Goal: Book appointment/travel/reservation

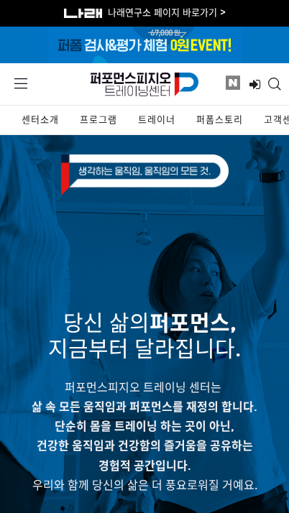
click at [148, 125] on span "트레이너" at bounding box center [156, 120] width 37 height 12
click at [157, 121] on span "트레이너" at bounding box center [156, 120] width 37 height 12
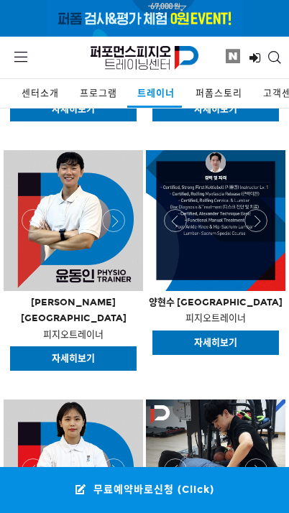
scroll to position [1033, 0]
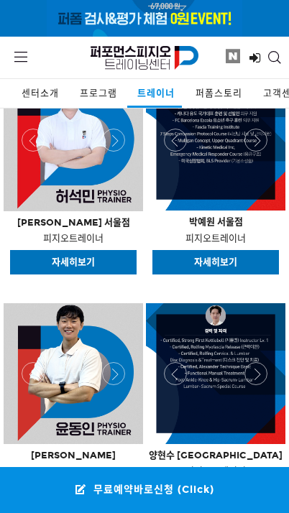
click at [106, 270] on link "자세히보기" at bounding box center [73, 262] width 127 height 25
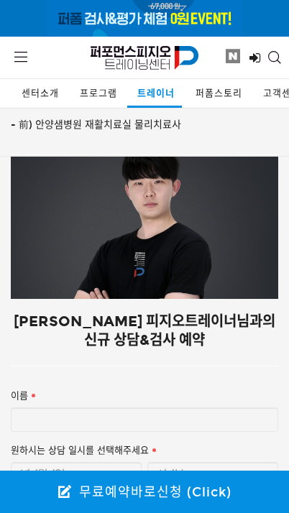
scroll to position [1255, 0]
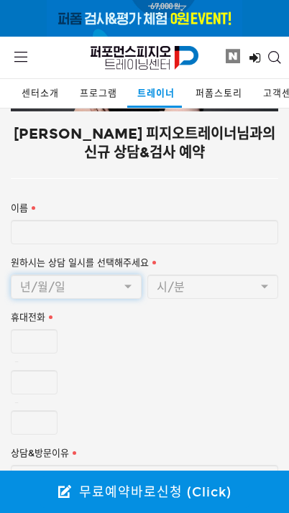
click at [131, 275] on input "원하시는 상담 일시를 선택해주세요" at bounding box center [76, 287] width 131 height 24
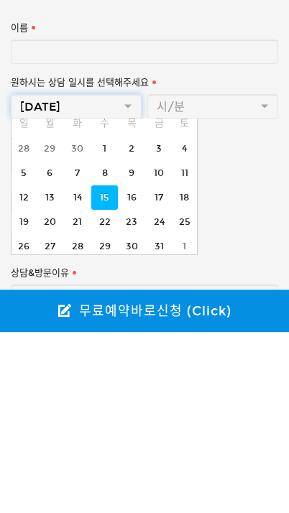
scroll to position [42, 0]
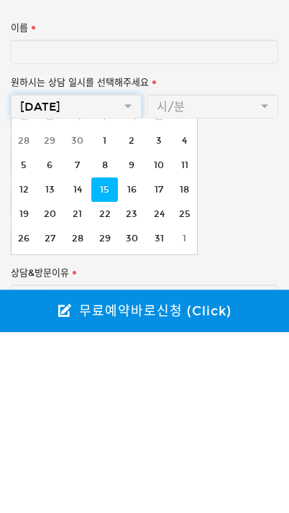
click at [157, 359] on td "17" at bounding box center [159, 371] width 27 height 24
type input "2025.10.17"
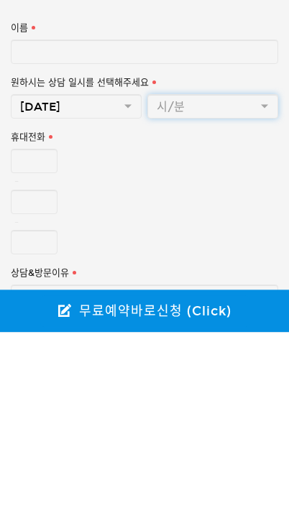
click at [259, 275] on input "text" at bounding box center [212, 287] width 131 height 24
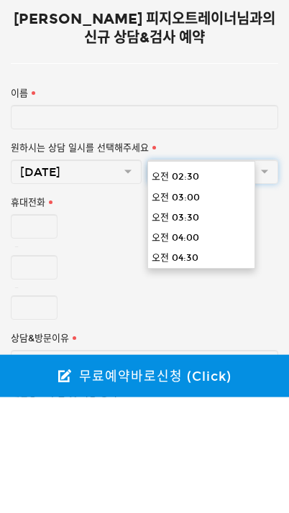
scroll to position [101, 0]
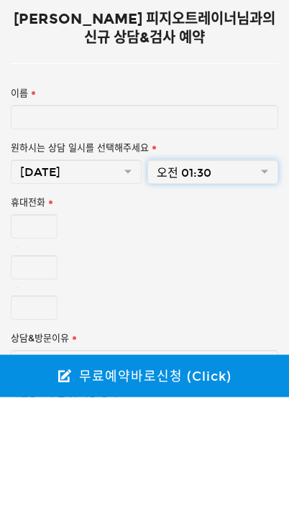
click at [264, 275] on input "오전 01:30" at bounding box center [212, 287] width 131 height 24
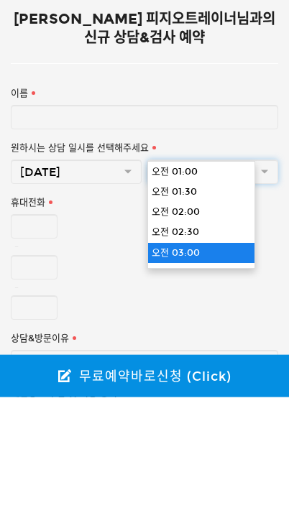
scroll to position [0, 0]
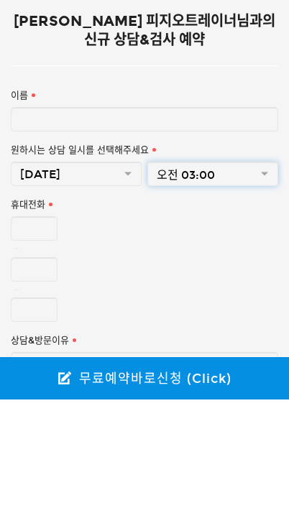
click at [266, 275] on input "오전 03:00" at bounding box center [212, 287] width 131 height 24
click at [265, 275] on input "오전 04:00" at bounding box center [212, 287] width 131 height 24
click at [253, 275] on input "오전 04:30" at bounding box center [212, 287] width 131 height 24
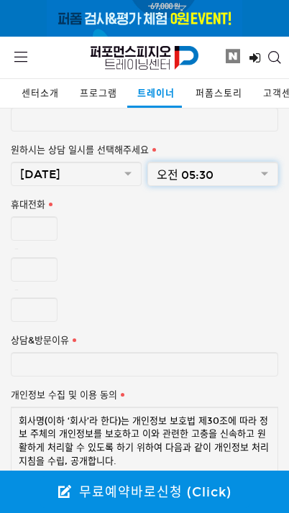
click at [237, 162] on input "오전 05:30" at bounding box center [212, 174] width 131 height 24
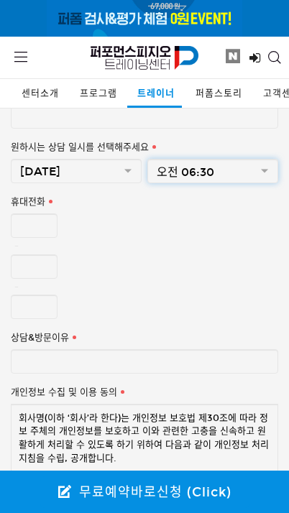
click at [262, 159] on input "오전 06:30" at bounding box center [212, 171] width 131 height 24
click at [261, 159] on input "오전 08:00" at bounding box center [212, 171] width 131 height 24
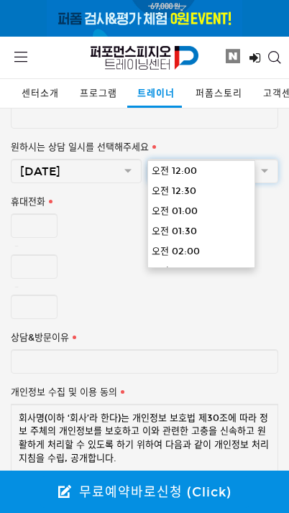
scroll to position [302, 0]
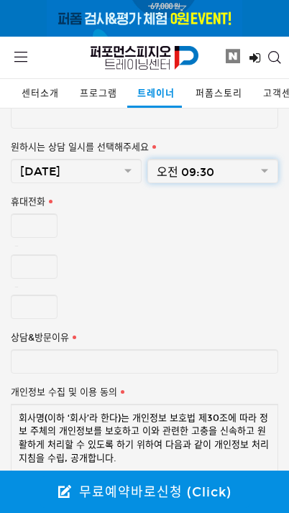
click at [257, 159] on input "오전 09:30" at bounding box center [212, 171] width 131 height 24
click at [263, 159] on input "오전 11:00" at bounding box center [212, 171] width 131 height 24
click at [263, 159] on input "오후 12:30" at bounding box center [212, 171] width 131 height 24
click at [259, 160] on input "오후 02:00" at bounding box center [212, 171] width 131 height 24
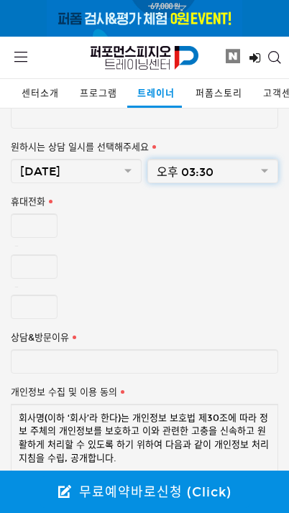
click at [270, 159] on input "오후 03:30" at bounding box center [212, 171] width 131 height 24
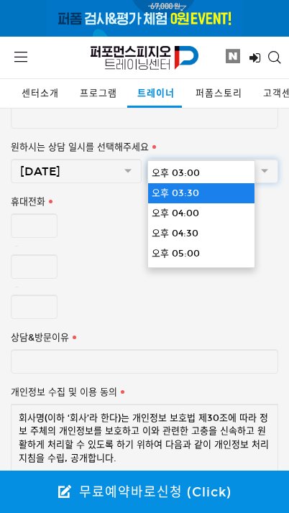
type input "오후 04:00"
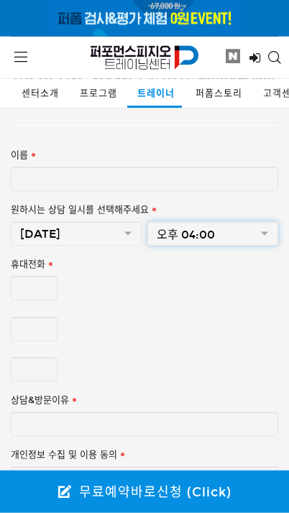
scroll to position [1480, 0]
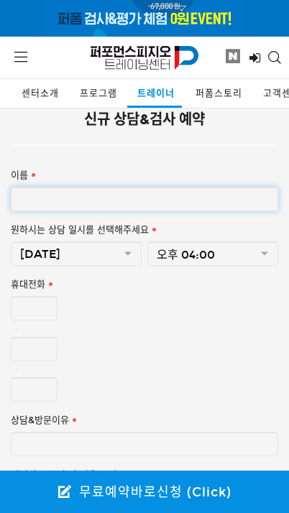
click at [233, 187] on input "이름" at bounding box center [144, 199] width 267 height 24
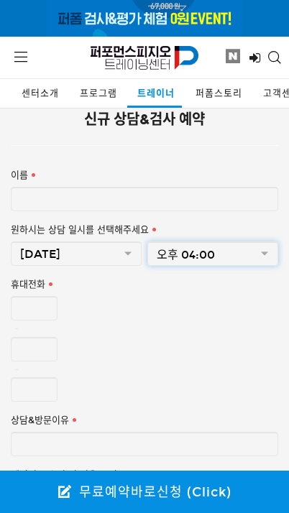
click at [225, 242] on input "오후 04:00" at bounding box center [212, 254] width 131 height 24
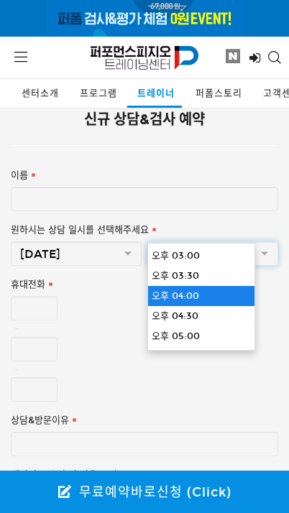
scroll to position [624, 0]
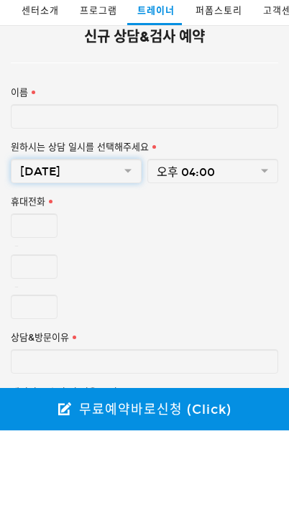
click at [119, 242] on input "2025.10.17" at bounding box center [76, 254] width 131 height 24
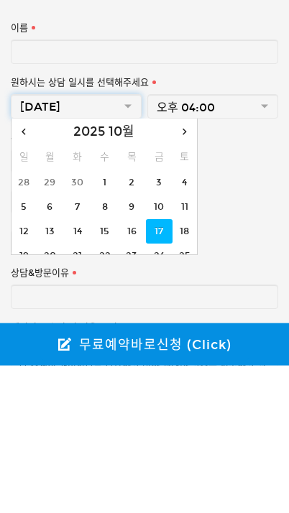
click at [62, 266] on div "2025 10월 일 월 화 수 목 금 토 28 29 30 1 2 3 4 5 6 7 8 9 10 11 12 13 14 15 16 17 18 19…" at bounding box center [104, 334] width 187 height 137
click at [47, 391] on td "20" at bounding box center [50, 403] width 28 height 24
type input "2025.10.20"
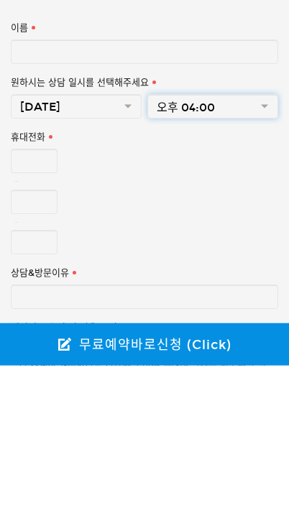
click at [274, 242] on input "오후 04:00" at bounding box center [212, 254] width 131 height 24
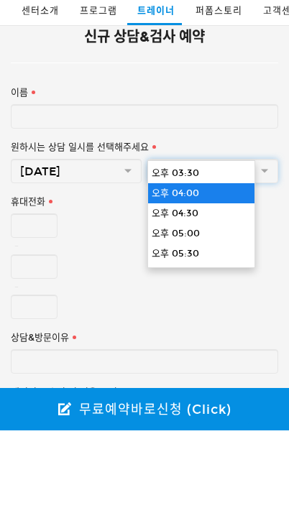
type input "오후 04:30"
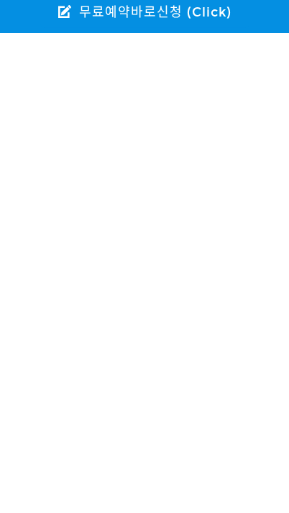
scroll to position [507, 0]
